Goal: Find specific page/section: Find specific page/section

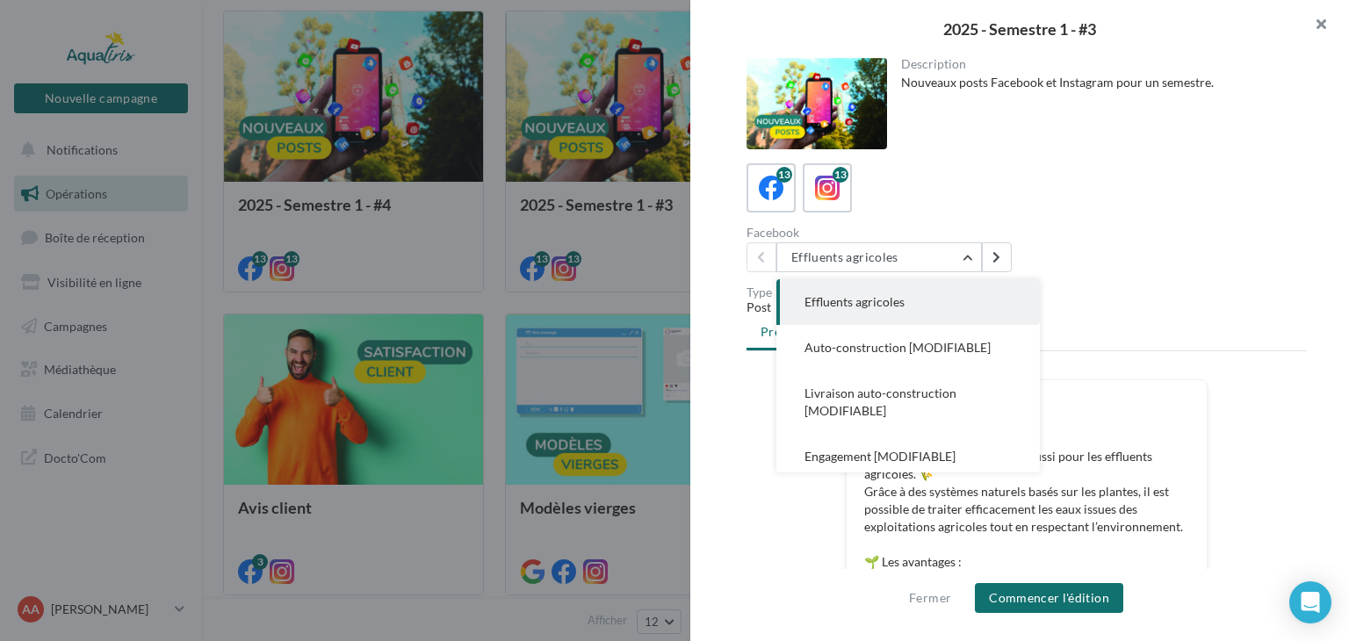
click at [1324, 25] on button "button" at bounding box center [1314, 26] width 70 height 53
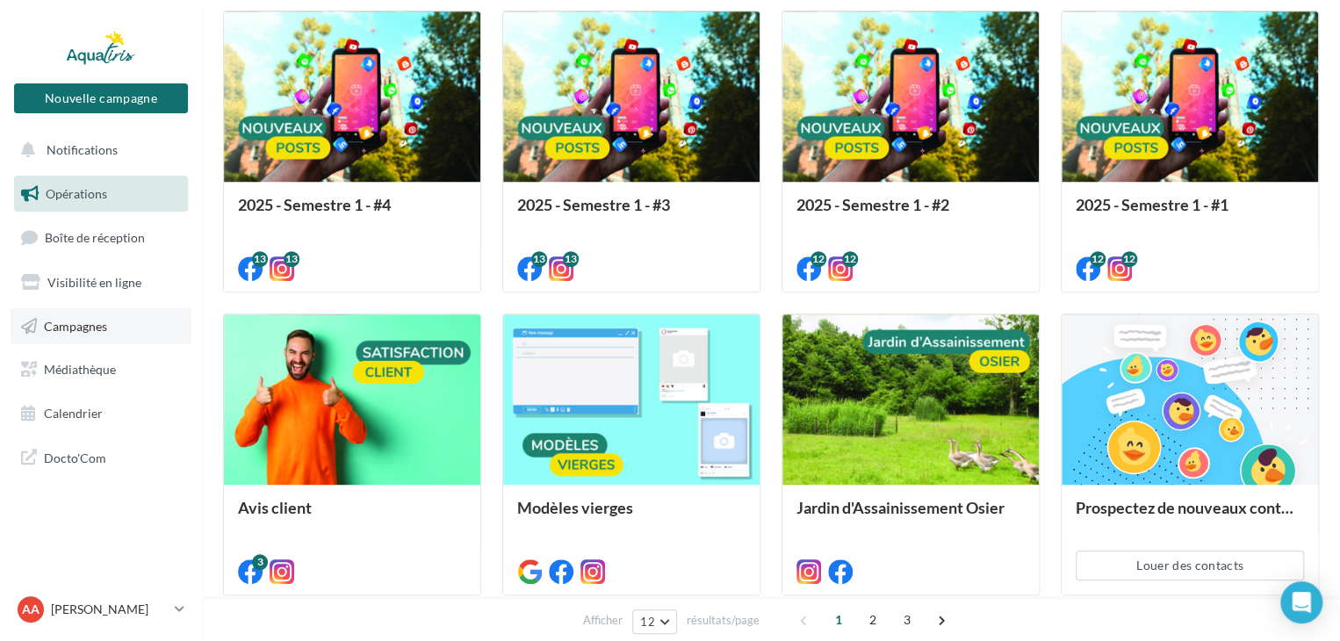
click at [98, 324] on span "Campagnes" at bounding box center [75, 325] width 63 height 15
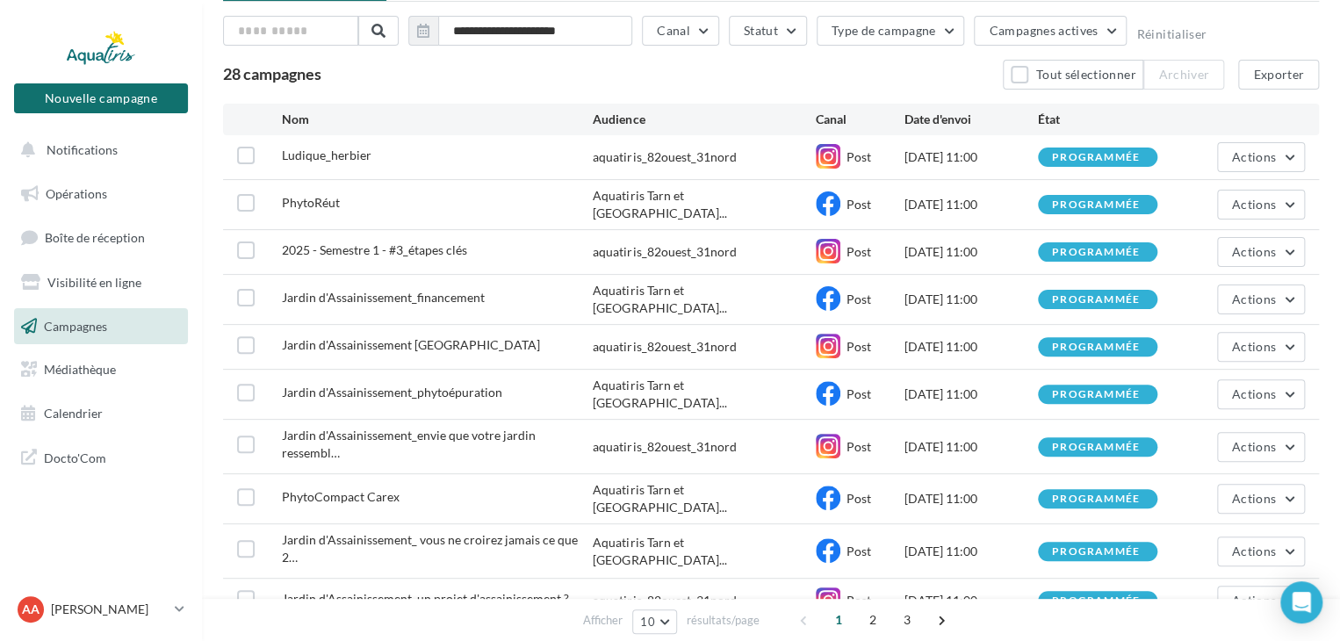
scroll to position [158, 0]
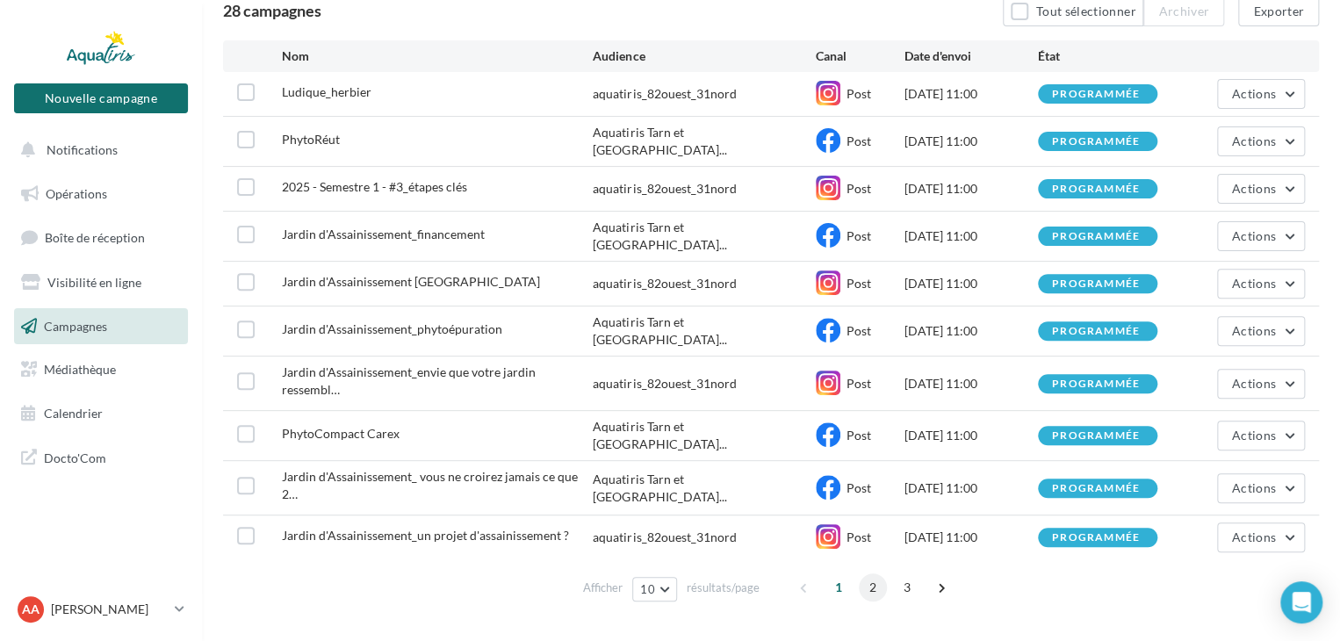
click at [872, 574] on span "2" at bounding box center [873, 588] width 28 height 28
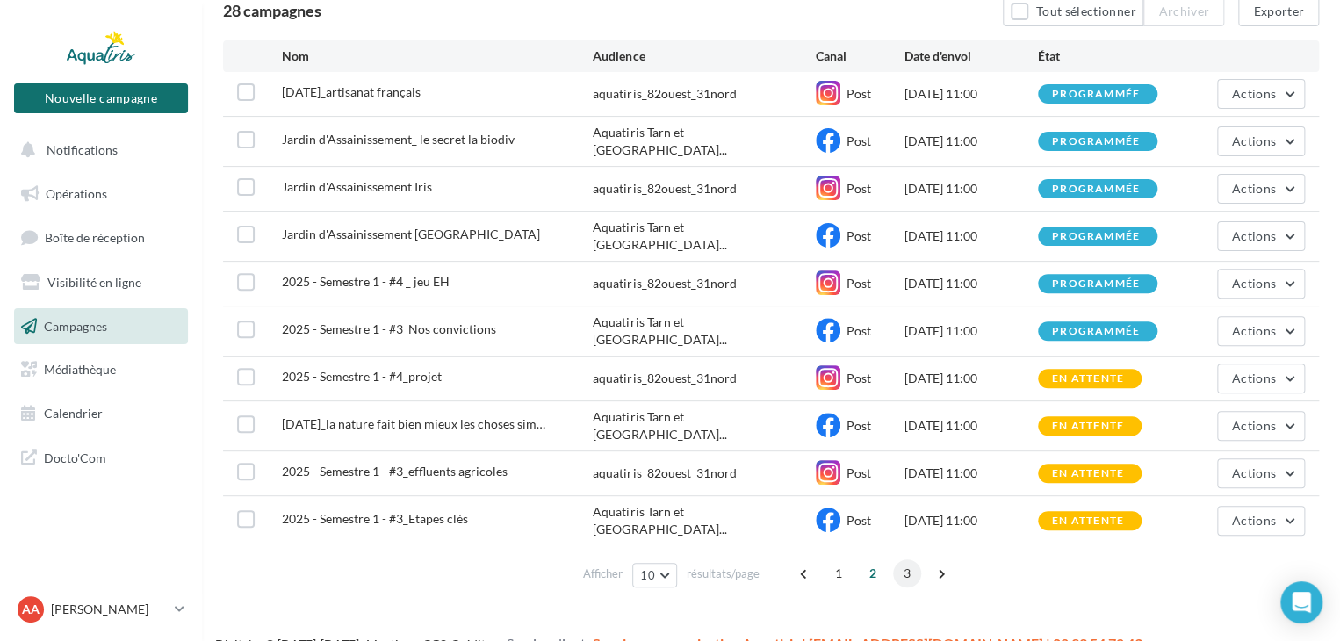
click at [908, 559] on span "3" at bounding box center [907, 573] width 28 height 28
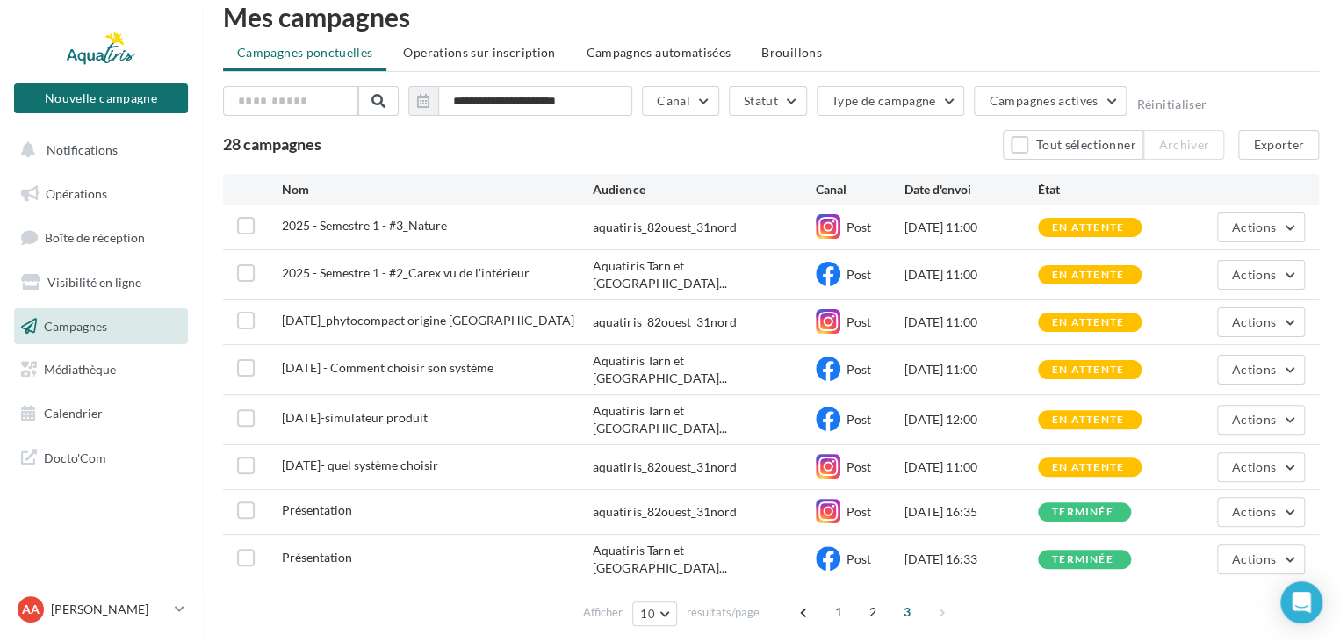
scroll to position [0, 0]
